Goal: Ask a question

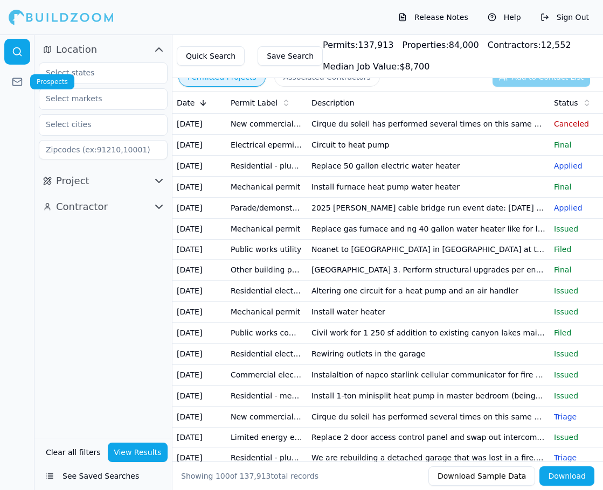
click at [17, 84] on icon at bounding box center [17, 82] width 11 height 11
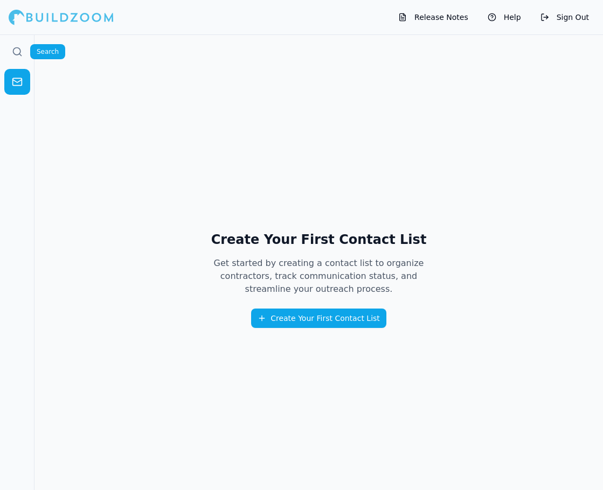
click at [15, 48] on circle at bounding box center [16, 51] width 7 height 7
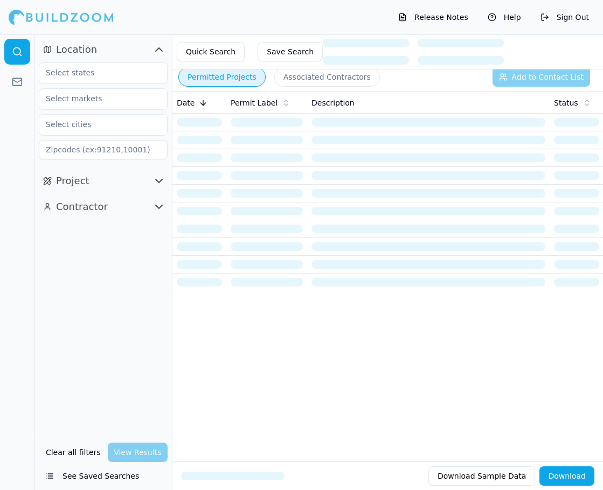
click at [153, 45] on icon "button" at bounding box center [158, 49] width 13 height 13
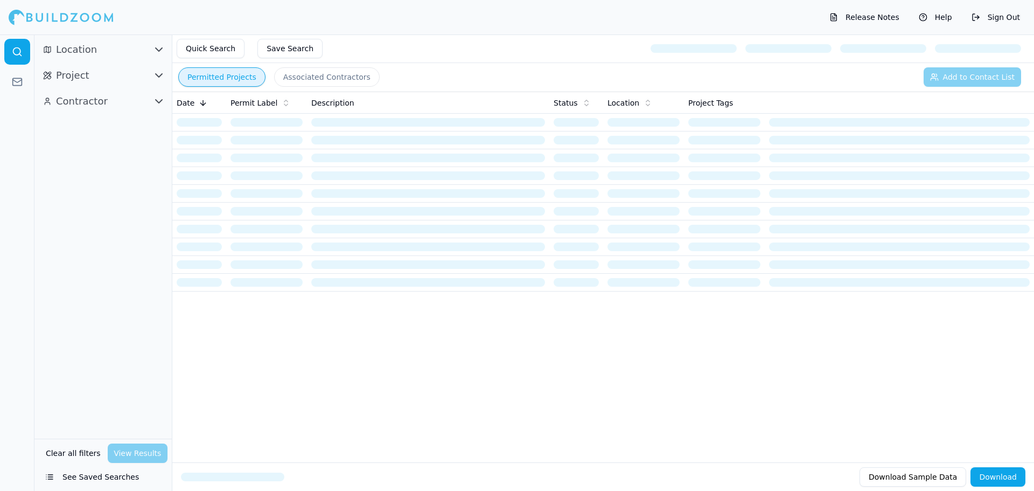
click at [602, 17] on button "Help" at bounding box center [936, 17] width 44 height 17
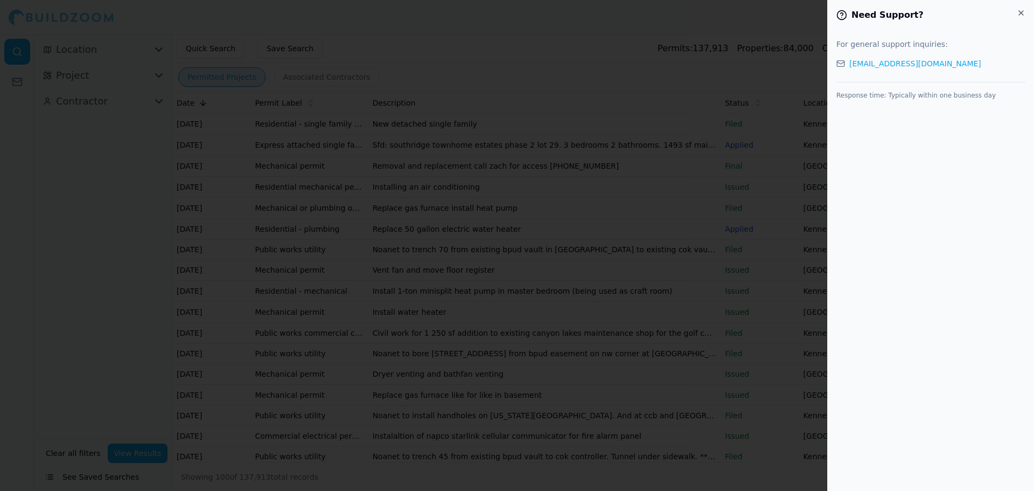
click at [602, 18] on h2 "Need Support?" at bounding box center [931, 15] width 189 height 13
click at [602, 15] on icon "button" at bounding box center [1021, 13] width 4 height 4
